Goal: Use online tool/utility: Utilize a website feature to perform a specific function

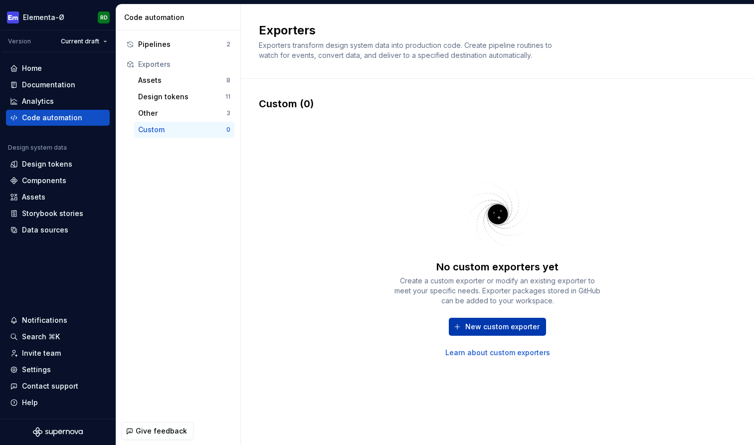
click at [490, 325] on span "New custom exporter" at bounding box center [502, 327] width 74 height 10
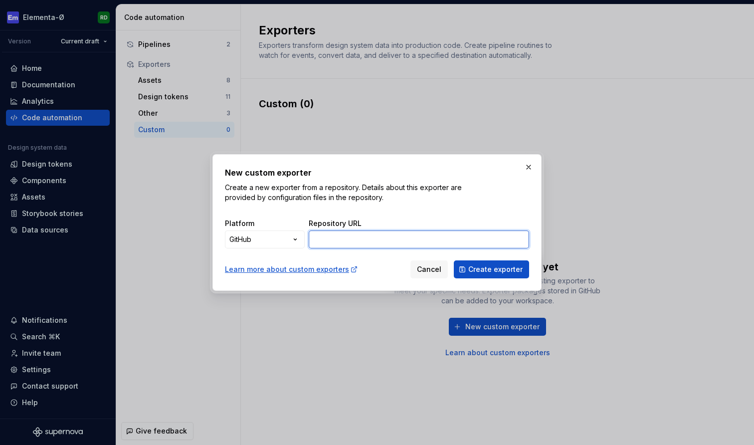
click at [331, 240] on input "Repository URL" at bounding box center [419, 239] width 220 height 18
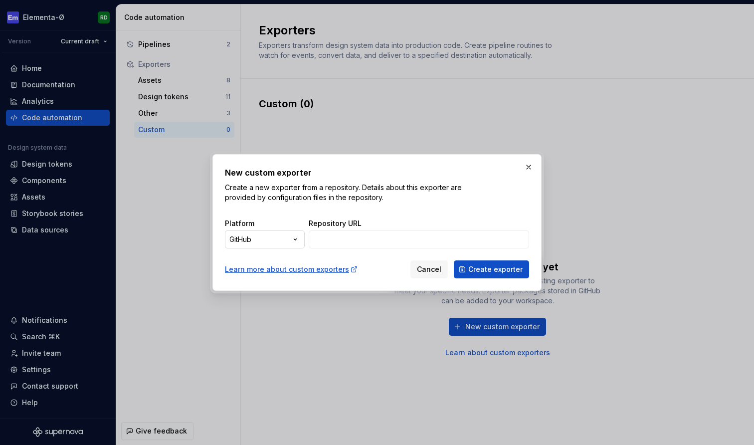
click at [295, 244] on div "New custom exporter Create a new exporter from a repository. Details about this…" at bounding box center [377, 222] width 754 height 445
click at [379, 202] on div "New custom exporter Create a new exporter from a repository. Details about this…" at bounding box center [377, 222] width 754 height 445
click at [394, 234] on input "Repository URL" at bounding box center [419, 239] width 220 height 18
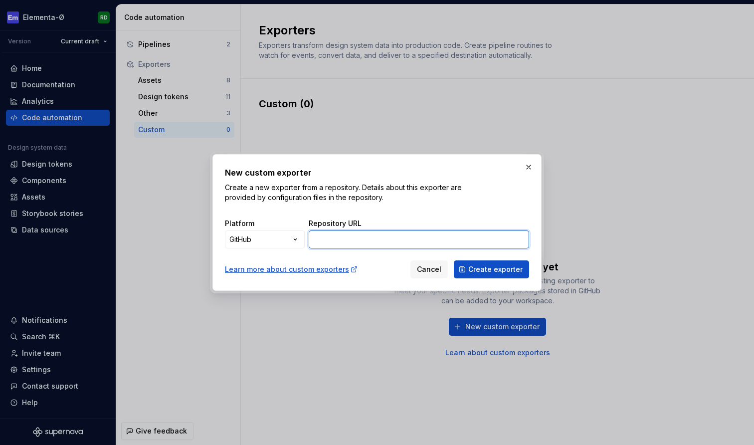
paste input "[URL][DOMAIN_NAME]"
type input "[URL][DOMAIN_NAME]"
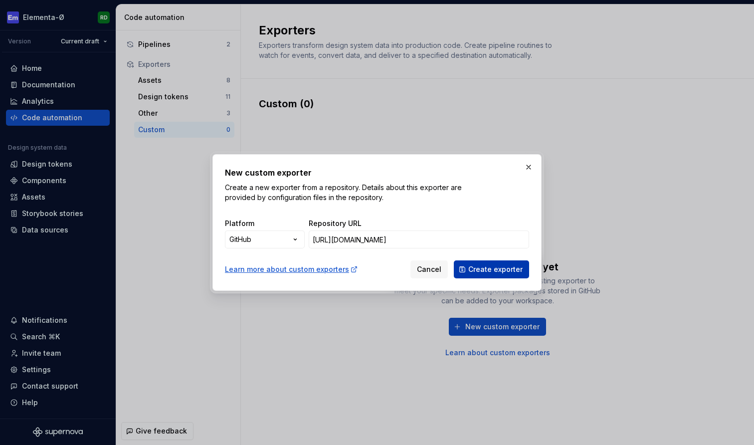
click at [498, 270] on span "Create exporter" at bounding box center [495, 269] width 54 height 10
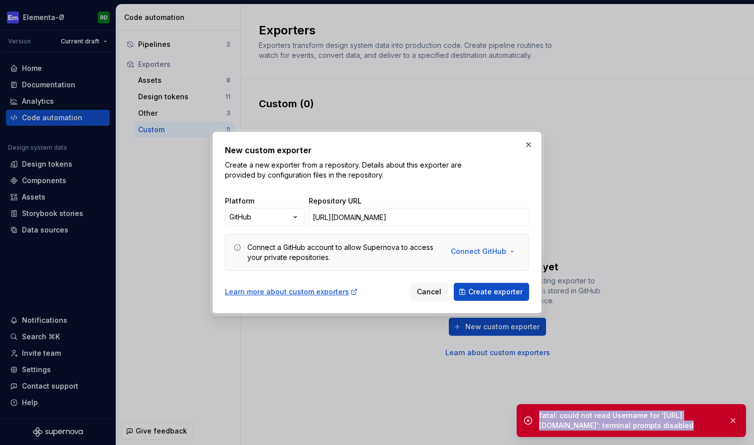
drag, startPoint x: 699, startPoint y: 423, endPoint x: 540, endPoint y: 416, distance: 159.2
click at [540, 416] on div "fatal: could not read Username for '[URL][DOMAIN_NAME]': terminal prompts disab…" at bounding box center [630, 420] width 182 height 20
copy div "fatal: could not read Username for '[URL][DOMAIN_NAME]': terminal prompts disab…"
